Goal: Transaction & Acquisition: Purchase product/service

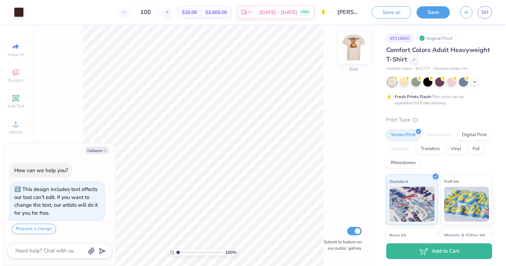
click at [354, 46] on img at bounding box center [354, 48] width 28 height 28
click at [56, 13] on icon at bounding box center [56, 12] width 6 height 6
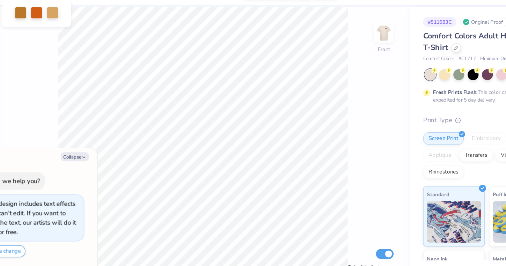
type textarea "x"
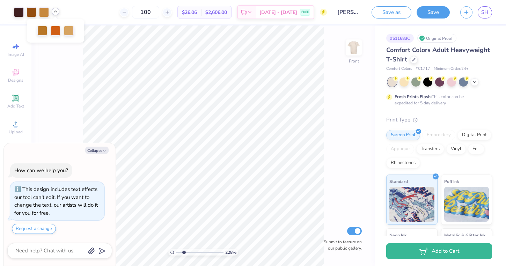
drag, startPoint x: 179, startPoint y: 252, endPoint x: 184, endPoint y: 250, distance: 5.8
type input "2.2"
click at [184, 250] on input "range" at bounding box center [199, 252] width 47 height 6
click at [103, 149] on icon "button" at bounding box center [104, 151] width 4 height 4
type textarea "x"
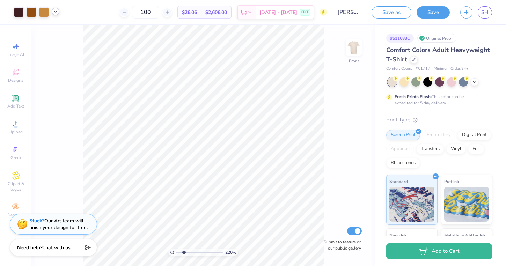
click at [55, 15] on div at bounding box center [56, 12] width 8 height 8
click at [43, 10] on div at bounding box center [44, 12] width 10 height 10
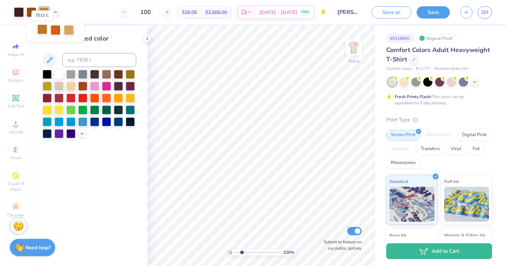
click at [41, 32] on div at bounding box center [42, 29] width 10 height 10
click at [71, 31] on div at bounding box center [69, 29] width 10 height 10
click at [53, 30] on div at bounding box center [56, 29] width 10 height 10
click at [29, 9] on div at bounding box center [32, 12] width 10 height 10
click at [42, 27] on div at bounding box center [42, 29] width 10 height 10
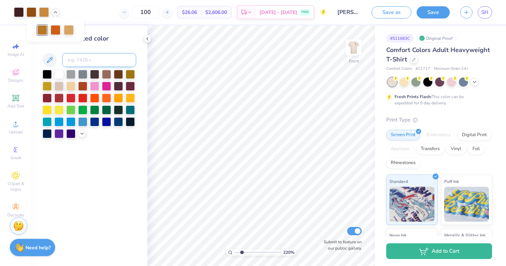
click at [80, 58] on input at bounding box center [99, 60] width 74 height 14
type input "7510"
click at [57, 11] on icon at bounding box center [56, 12] width 6 height 6
click at [31, 12] on div at bounding box center [32, 12] width 10 height 10
click at [76, 56] on input at bounding box center [99, 60] width 74 height 14
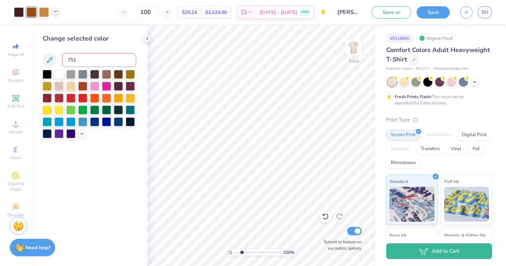
type input "7510"
click at [55, 14] on icon at bounding box center [56, 12] width 6 height 6
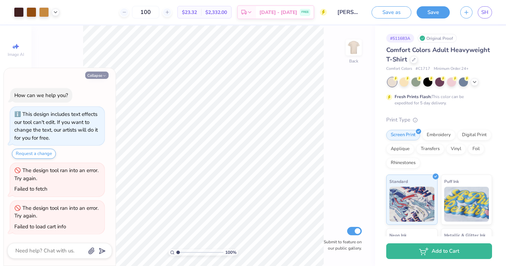
click at [97, 76] on button "Collapse" at bounding box center [96, 75] width 23 height 7
type textarea "x"
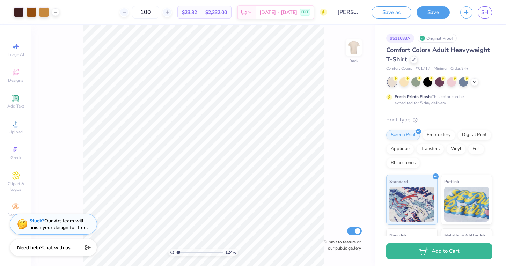
type input "1.07"
click at [178, 251] on input "range" at bounding box center [199, 252] width 47 height 6
click at [56, 15] on div at bounding box center [56, 12] width 8 height 8
click at [42, 28] on div at bounding box center [42, 29] width 10 height 10
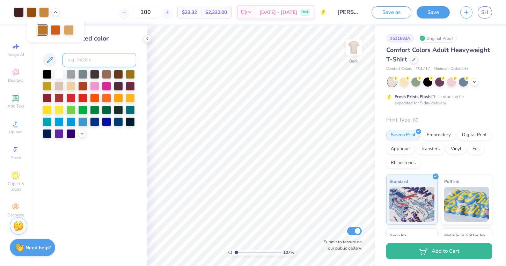
click at [79, 59] on input at bounding box center [99, 60] width 74 height 14
type input "7510"
click at [31, 12] on div at bounding box center [32, 12] width 10 height 10
click at [54, 9] on icon at bounding box center [56, 12] width 6 height 6
click at [30, 10] on div at bounding box center [32, 12] width 10 height 10
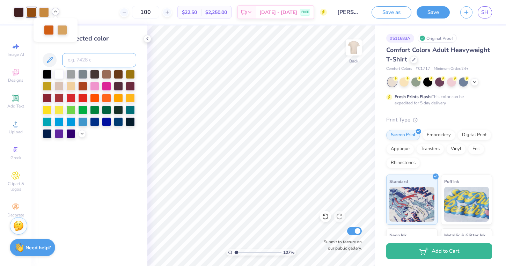
click at [79, 59] on input at bounding box center [99, 60] width 74 height 14
type input "7510"
click at [55, 13] on icon at bounding box center [56, 12] width 6 height 6
click at [56, 29] on div at bounding box center [56, 29] width 10 height 10
click at [91, 64] on input at bounding box center [99, 60] width 74 height 14
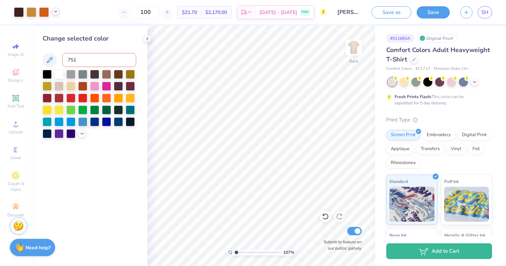
type input "7510"
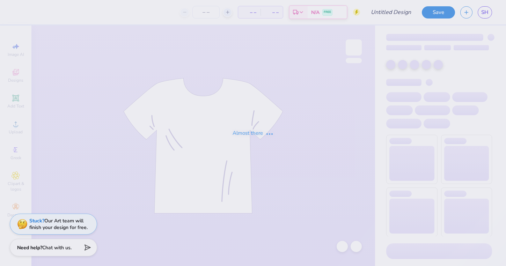
type input "[PERSON_NAME]"
type input "100"
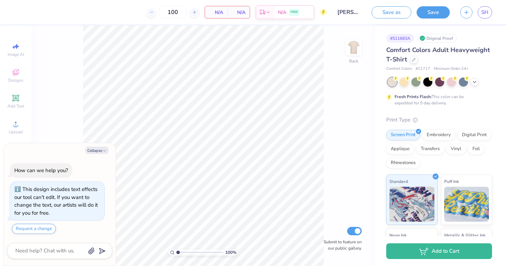
type textarea "x"
drag, startPoint x: 178, startPoint y: 252, endPoint x: 182, endPoint y: 252, distance: 3.9
type input "1.9"
click at [182, 252] on input "range" at bounding box center [199, 252] width 47 height 6
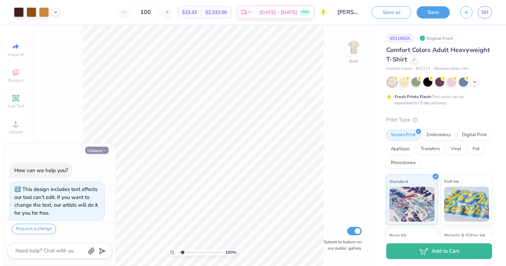
click at [101, 148] on button "Collapse" at bounding box center [96, 150] width 23 height 7
type textarea "x"
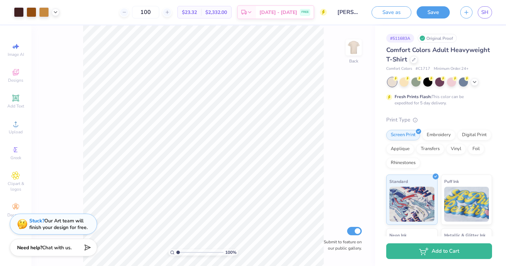
drag, startPoint x: 182, startPoint y: 251, endPoint x: 176, endPoint y: 251, distance: 5.3
type input "1"
click at [176, 251] on input "range" at bounding box center [199, 252] width 47 height 6
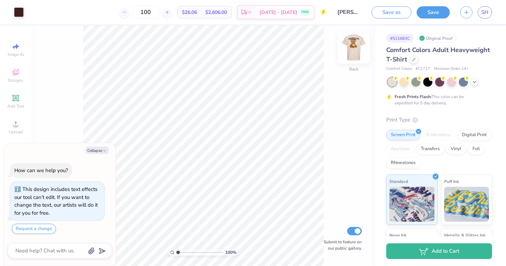
click at [350, 53] on img at bounding box center [354, 48] width 28 height 28
click at [54, 11] on polyline at bounding box center [55, 11] width 3 height 1
click at [476, 81] on icon at bounding box center [475, 82] width 6 height 6
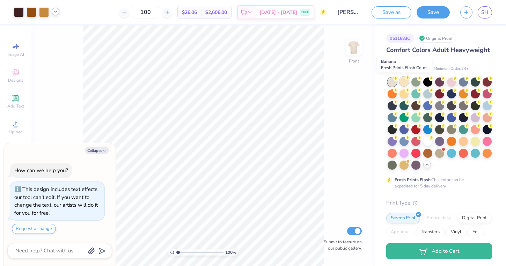
click at [405, 79] on icon at bounding box center [407, 77] width 5 height 5
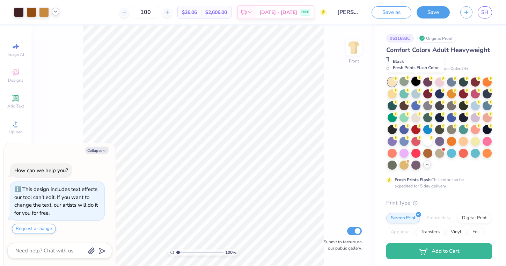
click at [418, 81] on div at bounding box center [416, 81] width 9 height 9
click at [439, 82] on div at bounding box center [439, 81] width 9 height 9
click at [463, 82] on div at bounding box center [463, 81] width 9 height 9
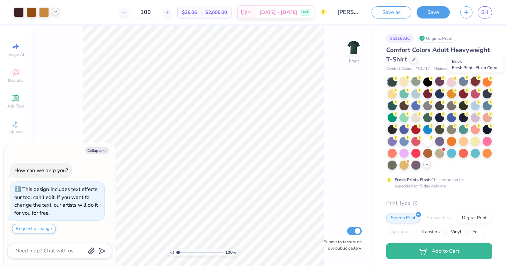
click at [478, 81] on div at bounding box center [475, 81] width 9 height 9
click at [491, 82] on div at bounding box center [487, 81] width 9 height 9
click at [392, 94] on div at bounding box center [392, 93] width 9 height 9
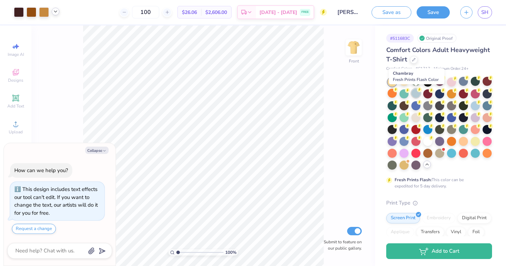
click at [417, 94] on div at bounding box center [416, 93] width 9 height 9
click at [429, 96] on div at bounding box center [428, 93] width 9 height 9
click at [473, 141] on div at bounding box center [475, 140] width 9 height 9
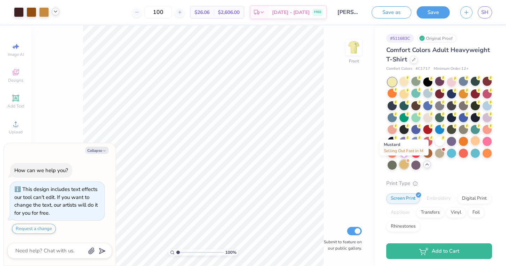
click at [405, 165] on div at bounding box center [404, 164] width 9 height 9
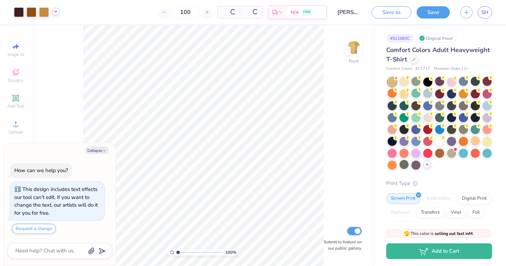
scroll to position [7, 0]
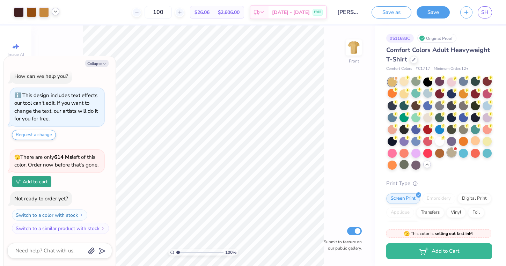
click at [451, 154] on div at bounding box center [451, 152] width 9 height 9
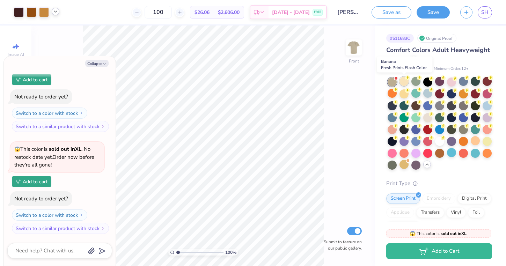
click at [404, 81] on div at bounding box center [404, 81] width 9 height 9
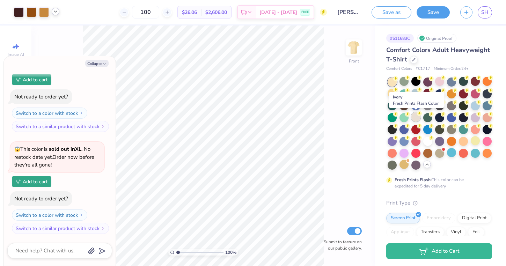
click at [415, 116] on div at bounding box center [416, 117] width 9 height 9
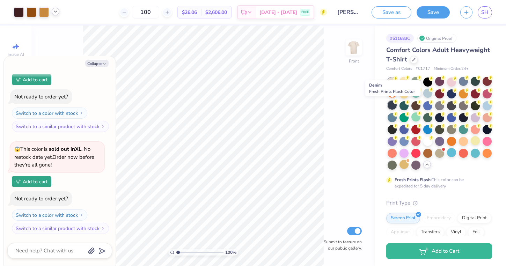
click at [391, 106] on div at bounding box center [392, 105] width 9 height 9
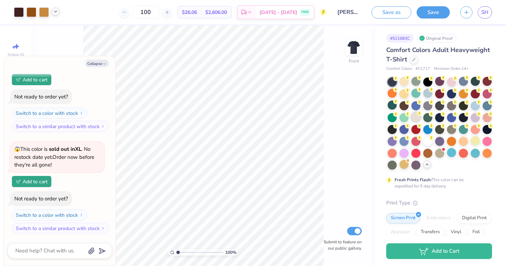
click at [416, 116] on div at bounding box center [416, 117] width 9 height 9
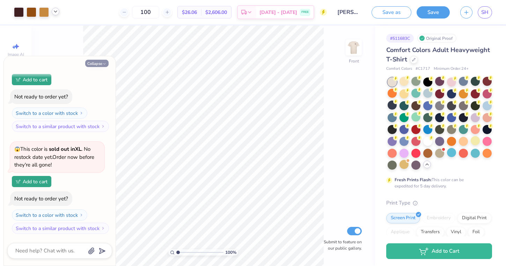
click at [95, 63] on button "Collapse" at bounding box center [96, 63] width 23 height 7
type textarea "x"
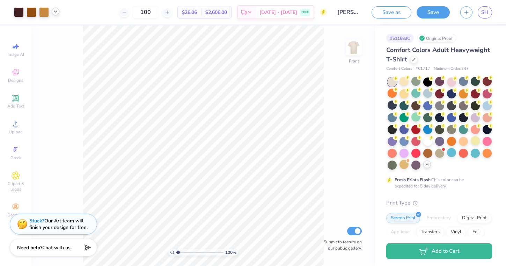
click at [56, 13] on icon at bounding box center [56, 12] width 6 height 6
click at [43, 30] on div at bounding box center [42, 29] width 10 height 10
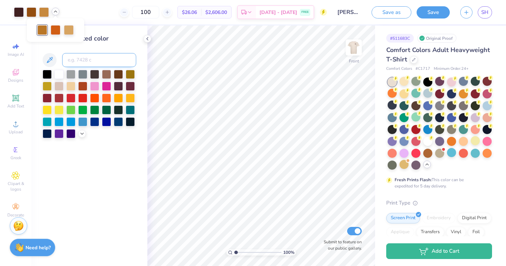
click at [89, 60] on input at bounding box center [99, 60] width 74 height 14
type input "7510"
click at [29, 13] on div at bounding box center [32, 12] width 10 height 10
click at [78, 63] on input at bounding box center [99, 60] width 74 height 14
type input "7510"
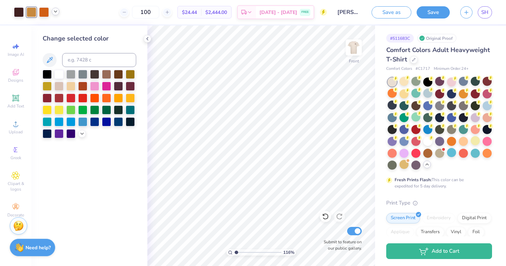
type input "1.07"
click at [236, 251] on input "range" at bounding box center [257, 252] width 47 height 6
click at [55, 14] on icon at bounding box center [56, 12] width 6 height 6
click at [58, 29] on div at bounding box center [56, 30] width 10 height 10
click at [82, 133] on polyline at bounding box center [82, 132] width 3 height 1
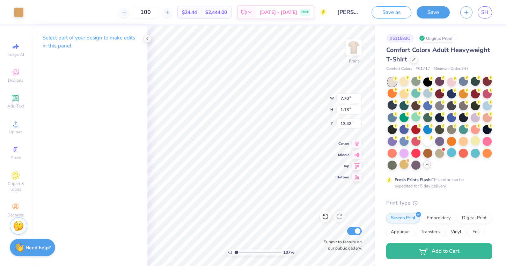
type input "13.45"
click at [146, 41] on icon at bounding box center [148, 39] width 6 height 6
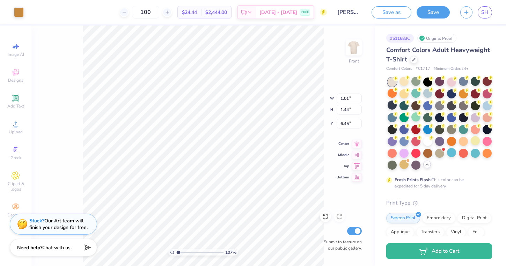
type input "4.49"
type input "3.11"
type input "6.37"
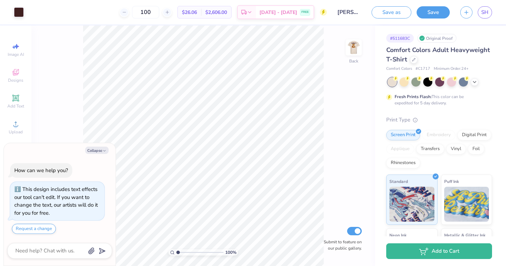
type textarea "x"
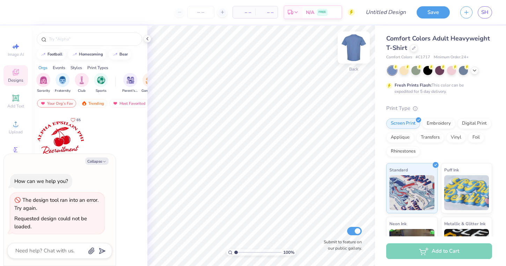
type textarea "x"
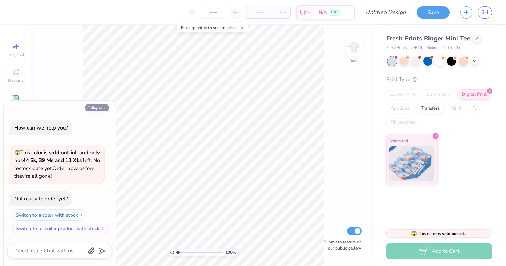
click at [101, 110] on button "Collapse" at bounding box center [96, 107] width 23 height 7
type textarea "x"
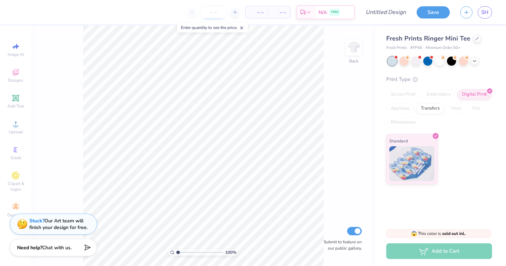
click at [222, 13] on input "number" at bounding box center [213, 12] width 27 height 13
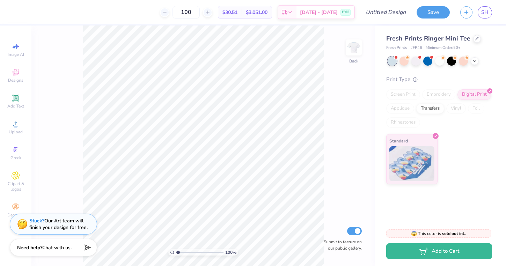
type input "100"
click at [471, 41] on div "Fresh Prints Ringer Mini Tee" at bounding box center [439, 38] width 106 height 9
click at [474, 40] on div at bounding box center [477, 38] width 8 height 8
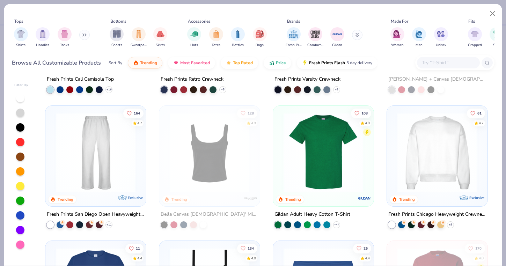
scroll to position [247, 0]
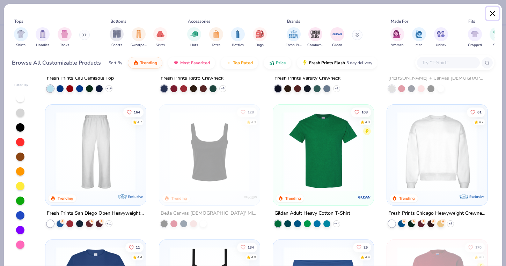
click at [493, 14] on button "Close" at bounding box center [492, 13] width 13 height 13
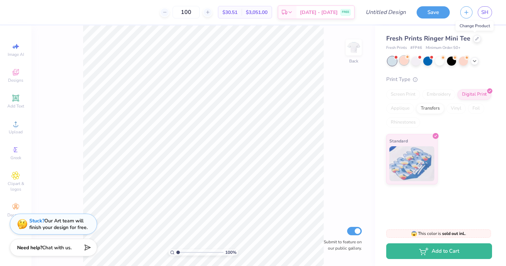
click at [406, 62] on div at bounding box center [404, 60] width 9 height 9
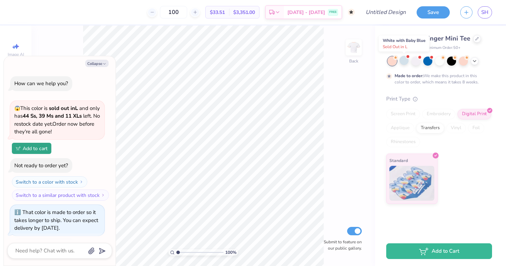
scroll to position [32, 0]
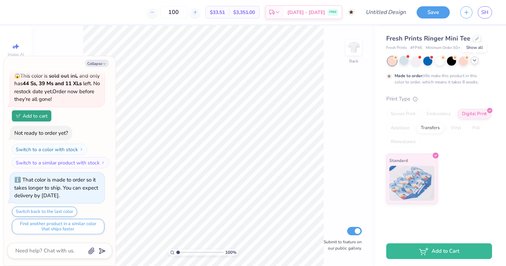
click at [476, 63] on icon at bounding box center [475, 61] width 6 height 6
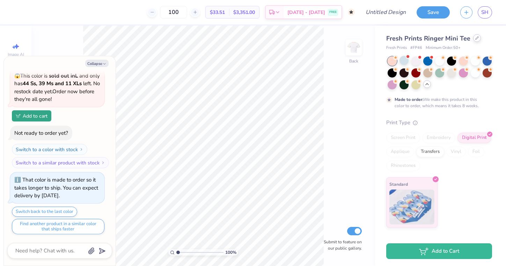
click at [473, 39] on div at bounding box center [477, 38] width 8 height 8
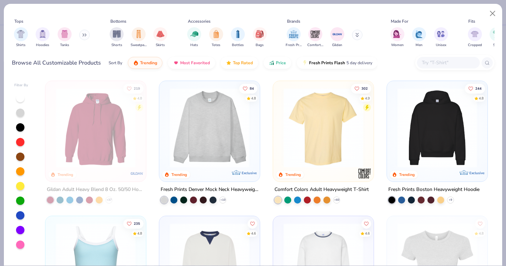
click at [347, 127] on img at bounding box center [323, 128] width 87 height 80
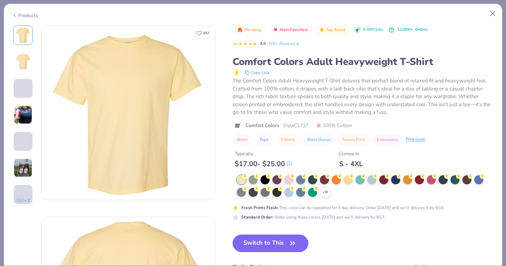
click at [281, 246] on button "Switch to This" at bounding box center [271, 243] width 76 height 17
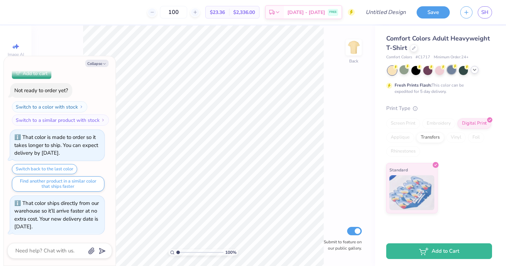
click at [453, 70] on div at bounding box center [451, 69] width 9 height 9
click at [419, 72] on div at bounding box center [416, 69] width 9 height 9
click at [474, 72] on icon at bounding box center [475, 70] width 6 height 6
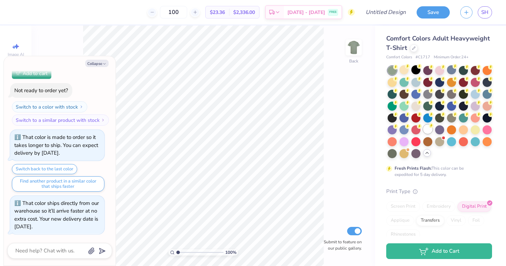
click at [428, 131] on div at bounding box center [428, 129] width 9 height 9
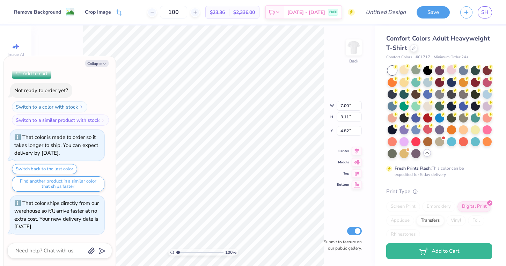
type textarea "x"
type input "3.00"
type textarea "x"
type input "8.64"
type input "3.84"
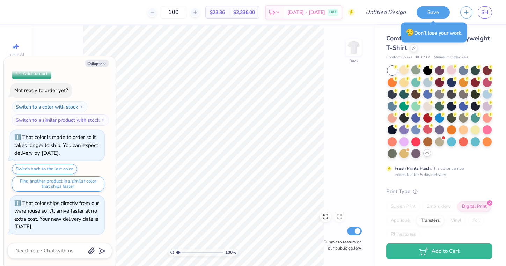
type textarea "x"
